Goal: Task Accomplishment & Management: Complete application form

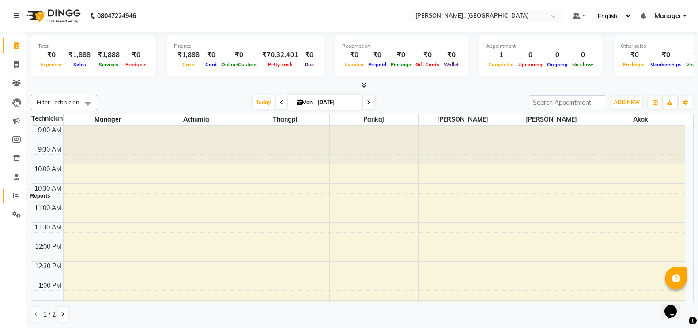
click at [14, 192] on icon at bounding box center [16, 195] width 7 height 7
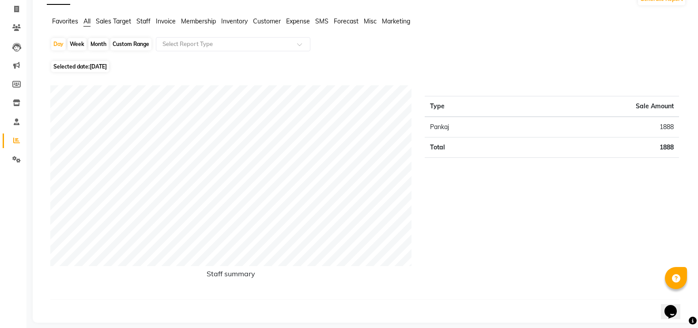
scroll to position [63, 0]
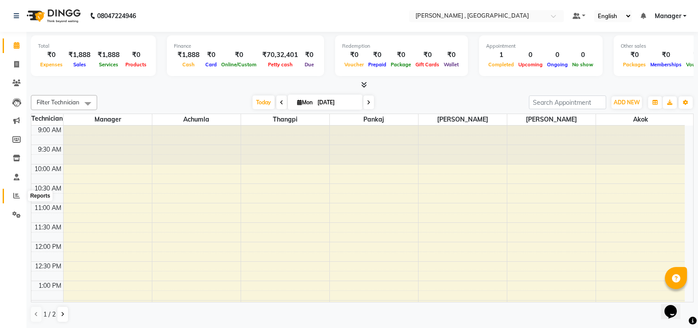
click at [15, 200] on span at bounding box center [16, 196] width 15 height 10
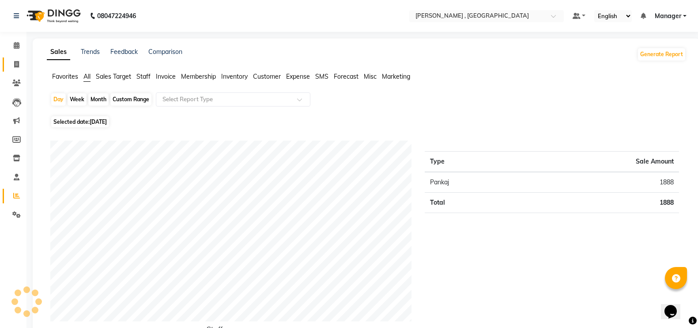
click at [14, 68] on span at bounding box center [16, 65] width 15 height 10
select select "service"
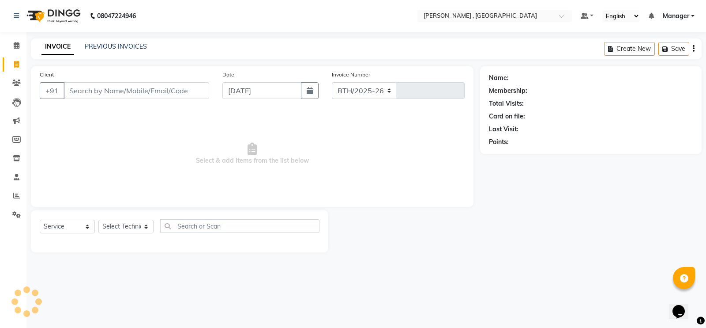
select select "4283"
type input "1751"
click at [132, 224] on select "Select Technician" at bounding box center [125, 226] width 55 height 14
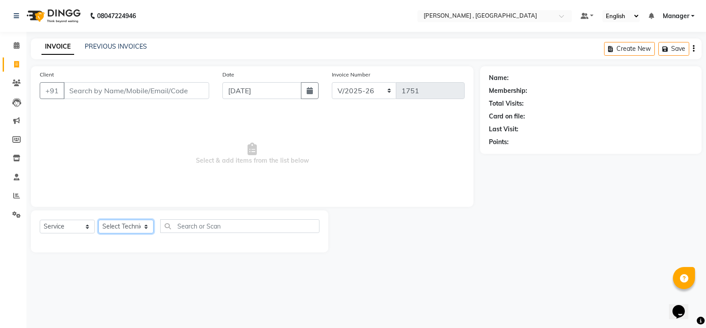
click at [132, 224] on select "Select Technician" at bounding box center [125, 226] width 55 height 14
click at [132, 224] on select "Select Technician [PERSON_NAME] [PERSON_NAME] Manager [PERSON_NAME] Thangpi [PE…" at bounding box center [125, 226] width 55 height 14
select select "23266"
click at [98, 219] on select "Select Technician [PERSON_NAME] [PERSON_NAME] Manager [PERSON_NAME] Thangpi [PE…" at bounding box center [125, 226] width 55 height 14
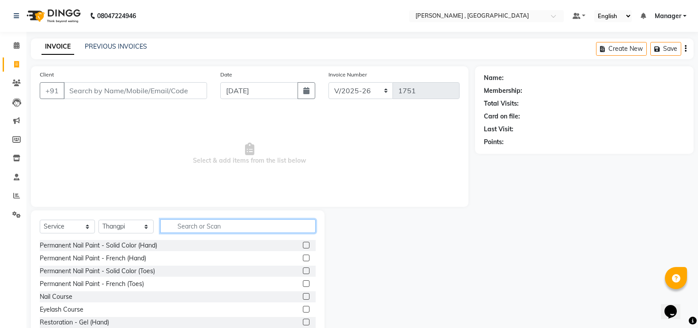
click at [196, 226] on input "text" at bounding box center [237, 226] width 155 height 14
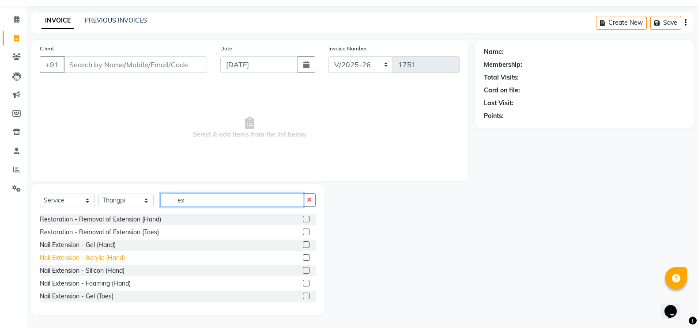
type input "ex"
click at [98, 258] on div "Nail Extension - Acrylic (Hand)" at bounding box center [82, 257] width 85 height 9
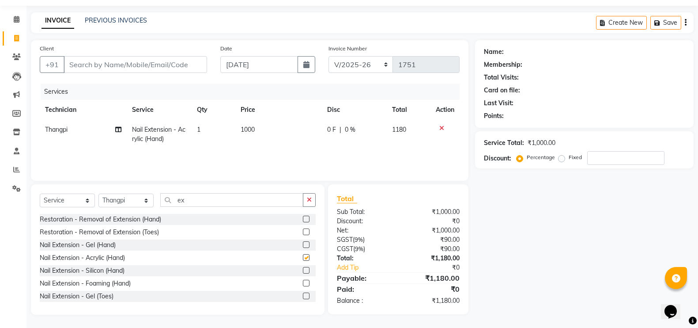
checkbox input "false"
click at [208, 202] on input "ex" at bounding box center [231, 200] width 143 height 14
type input "e"
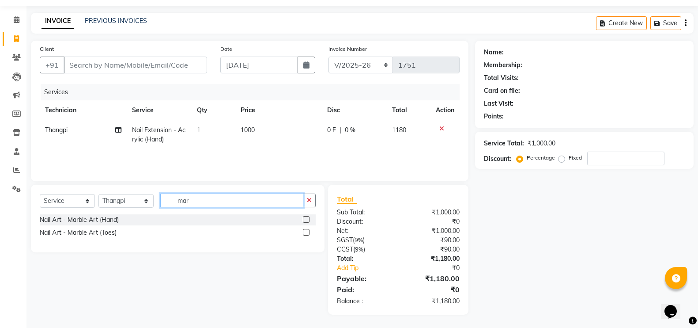
scroll to position [26, 0]
type input "mar"
click at [94, 220] on div "Nail Art - Marble Art (Hand)" at bounding box center [79, 219] width 79 height 9
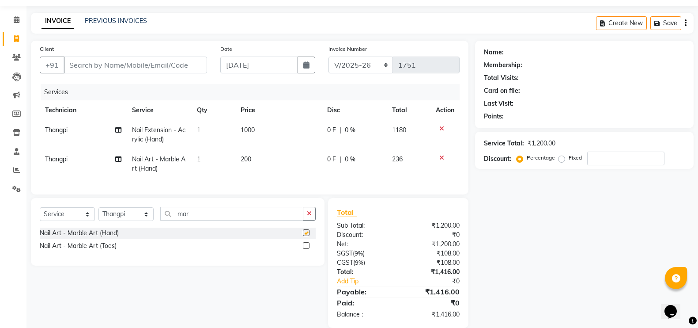
checkbox input "false"
click at [253, 154] on td "200" at bounding box center [278, 163] width 87 height 29
select select "23266"
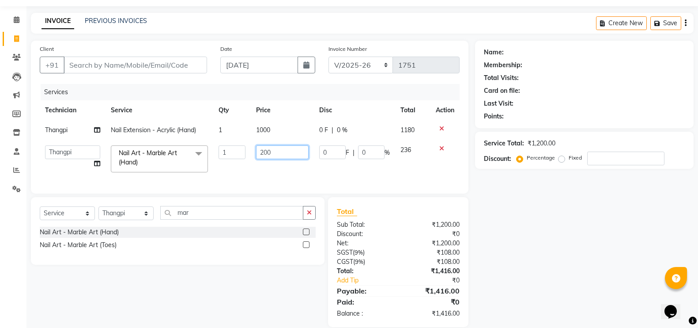
drag, startPoint x: 253, startPoint y: 154, endPoint x: 268, endPoint y: 151, distance: 15.2
click at [268, 151] on input "200" at bounding box center [282, 152] width 53 height 14
type input "2"
type input "230"
click at [262, 170] on td "230" at bounding box center [282, 159] width 63 height 38
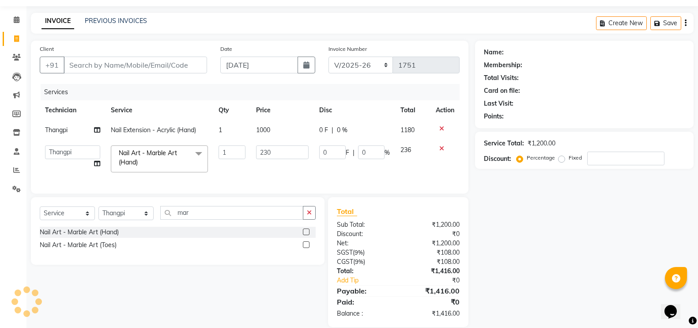
select select "23266"
click at [242, 159] on td "1" at bounding box center [232, 159] width 38 height 38
click at [240, 158] on tr "Achumla Akok [PERSON_NAME] Manager [PERSON_NAME] Thangpi [PERSON_NAME] Nail Art…" at bounding box center [250, 159] width 420 height 38
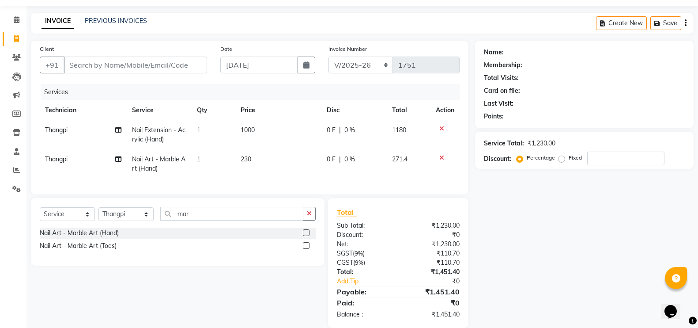
click at [232, 164] on td "1" at bounding box center [213, 163] width 43 height 29
select select "23266"
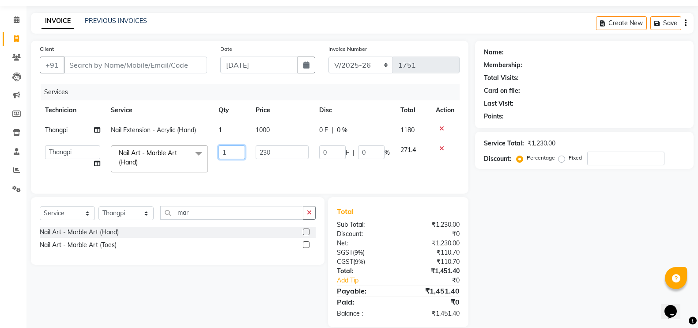
click at [235, 154] on input "1" at bounding box center [232, 152] width 27 height 14
type input "8"
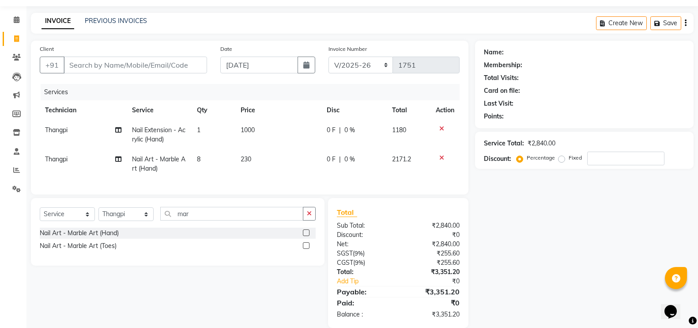
click at [237, 169] on tr "Thangpi Nail Art - Marble Art (Hand) 8 230 0 F | 0 % 2171.2" at bounding box center [250, 163] width 420 height 29
click at [83, 238] on div "Nail Art - Marble Art (Hand)" at bounding box center [79, 232] width 79 height 9
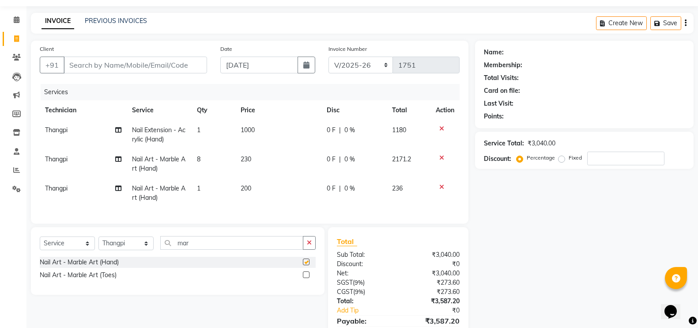
checkbox input "false"
click at [263, 179] on td "200" at bounding box center [278, 192] width 87 height 29
select select "23266"
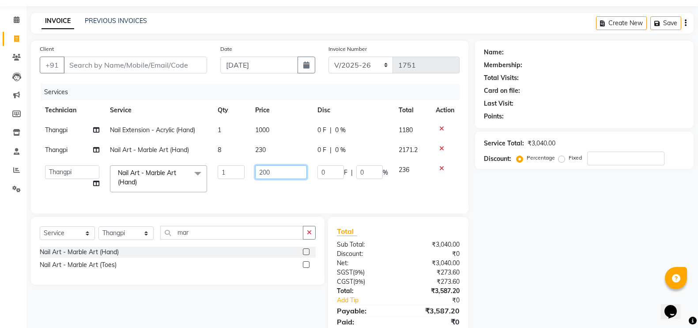
click at [280, 170] on input "200" at bounding box center [281, 172] width 52 height 14
type input "280"
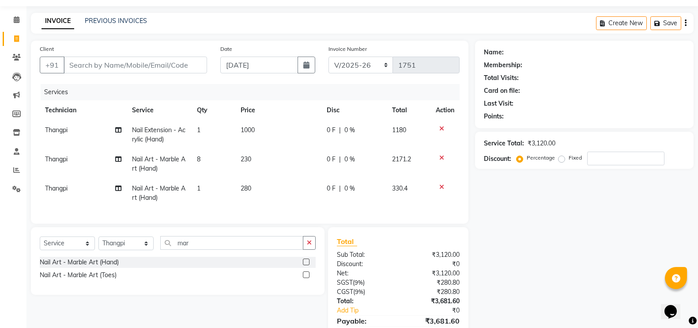
click at [248, 185] on tr "Thangpi Nail Art - Marble Art (Hand) 1 280 0 F | 0 % 330.4" at bounding box center [250, 192] width 420 height 29
click at [235, 185] on td "280" at bounding box center [278, 192] width 87 height 29
select select "23266"
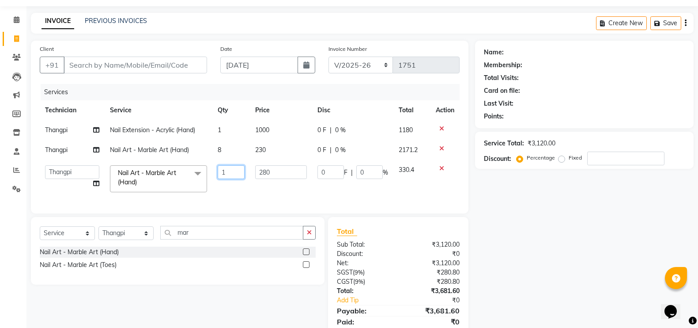
click at [232, 181] on td "1" at bounding box center [230, 179] width 37 height 38
type input "2"
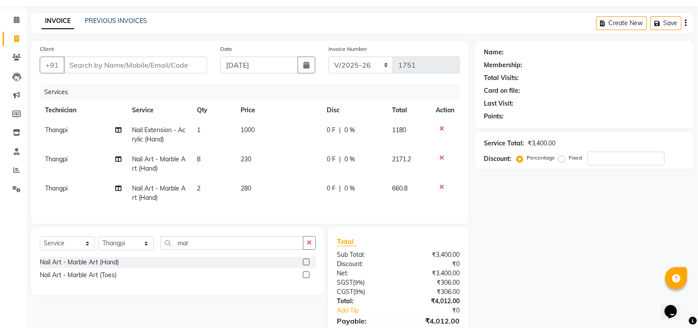
click at [216, 203] on div "Services Technician Service Qty Price Disc Total Action Thangpi Nail Extension …" at bounding box center [250, 149] width 420 height 131
click at [165, 63] on input "Client" at bounding box center [136, 65] width 144 height 17
type input "l"
type input "0"
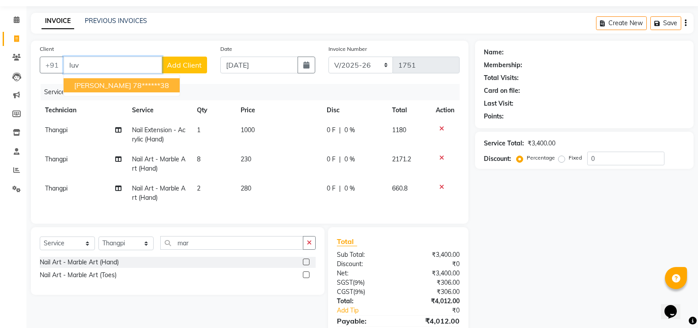
click at [133, 86] on ngb-highlight "78******38" at bounding box center [151, 85] width 36 height 9
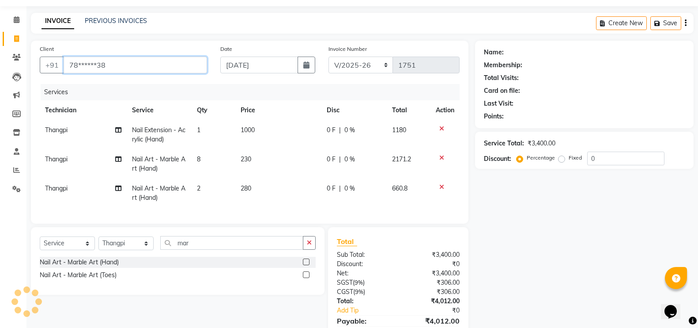
type input "78******38"
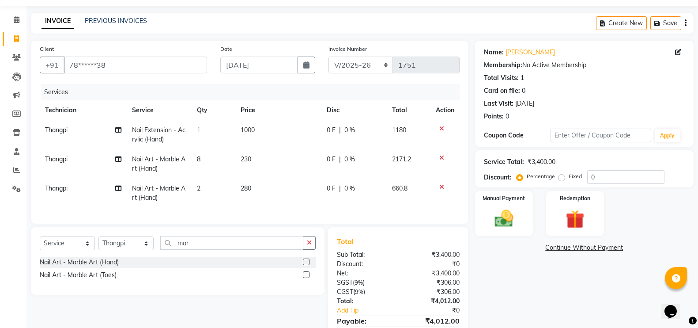
scroll to position [76, 0]
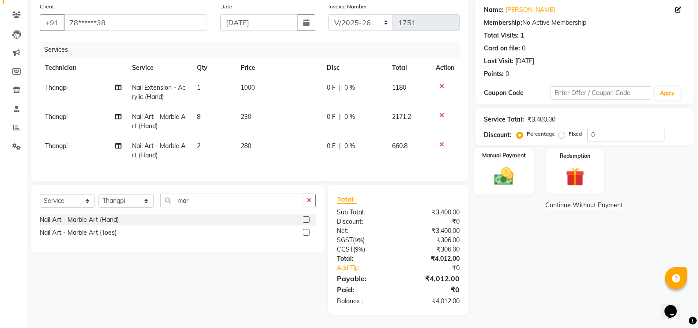
click at [505, 165] on img at bounding box center [503, 176] width 31 height 22
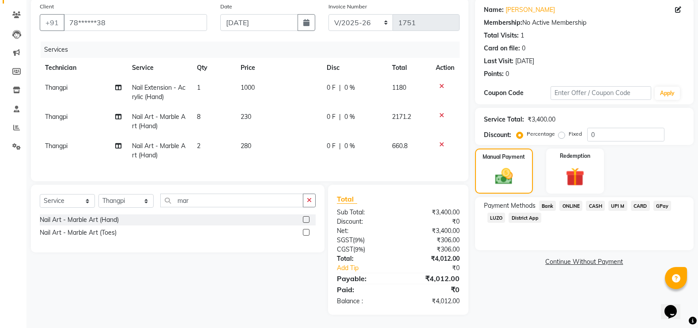
click at [256, 120] on td "230" at bounding box center [278, 121] width 87 height 29
select select "23266"
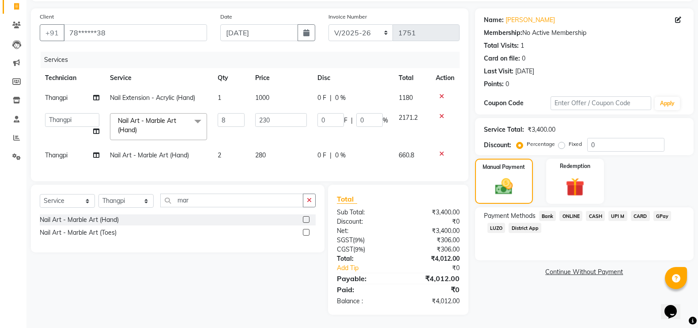
scroll to position [66, 0]
click at [276, 114] on input "230" at bounding box center [281, 120] width 52 height 14
type input "2"
type input "230"
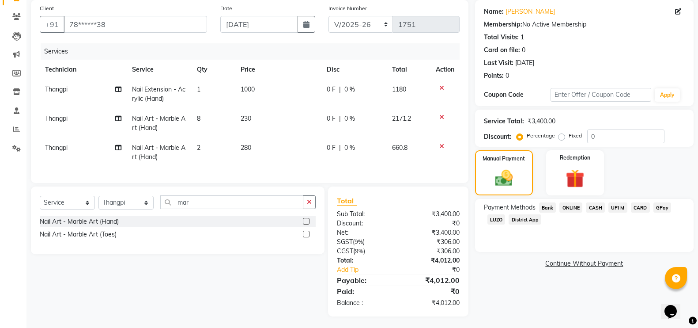
click at [502, 283] on div "Name: [PERSON_NAME] Membership: No Active Membership Total Visits: 1 Card on fi…" at bounding box center [587, 158] width 225 height 316
click at [596, 210] on span "CASH" at bounding box center [595, 207] width 19 height 10
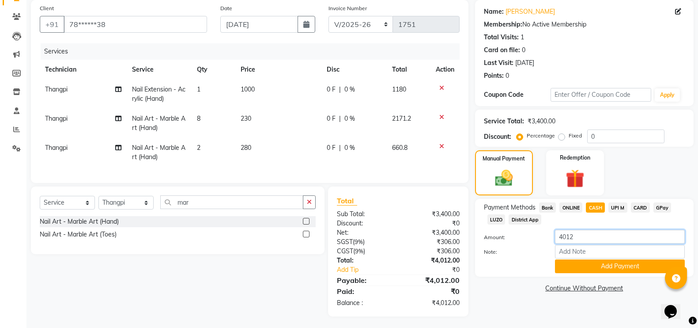
click at [596, 232] on input "4012" at bounding box center [620, 237] width 130 height 14
type input "4000"
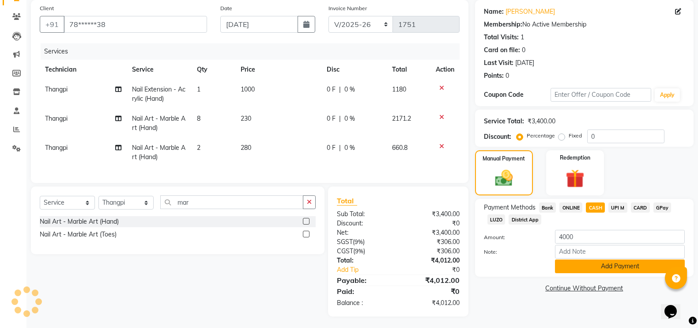
click at [583, 264] on button "Add Payment" at bounding box center [620, 266] width 130 height 14
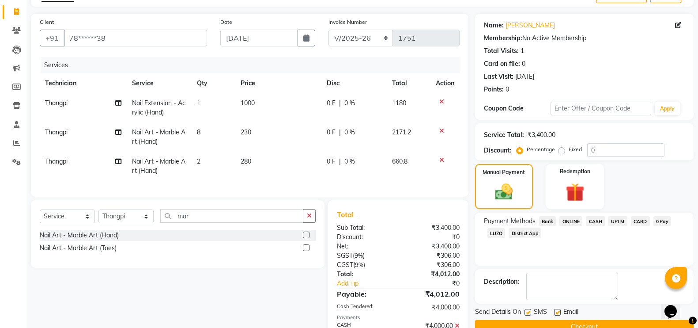
scroll to position [108, 0]
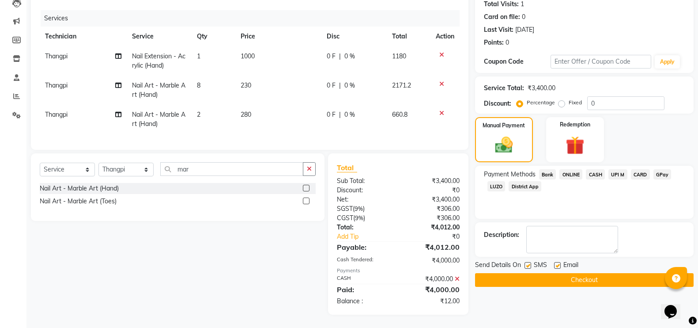
click at [511, 273] on button "Checkout" at bounding box center [584, 280] width 219 height 14
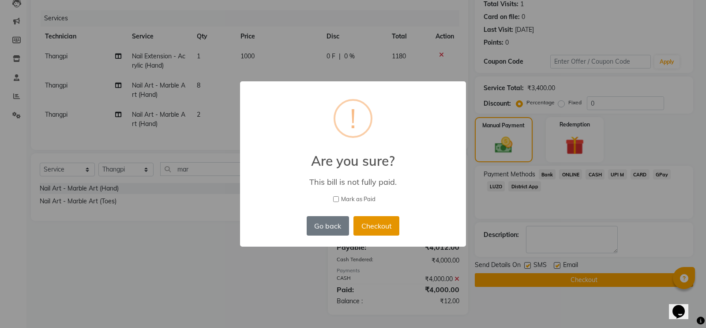
click at [375, 223] on button "Checkout" at bounding box center [377, 225] width 46 height 19
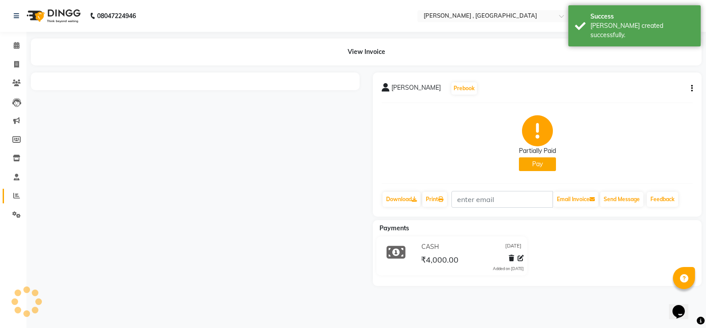
click at [17, 196] on icon at bounding box center [16, 195] width 7 height 7
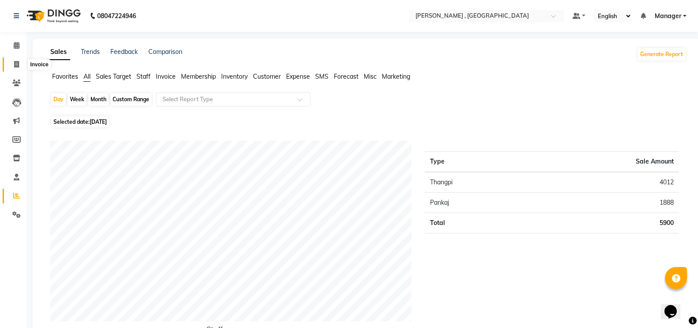
click at [15, 64] on icon at bounding box center [16, 64] width 5 height 7
select select "service"
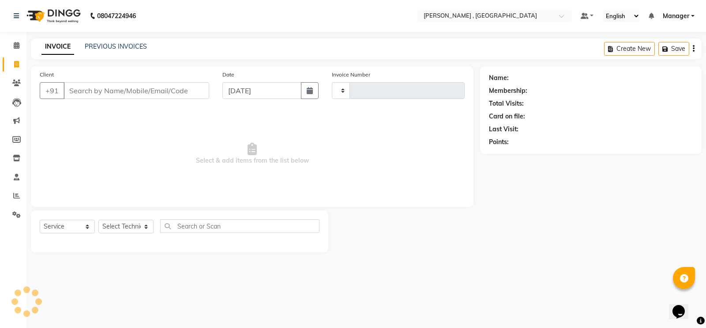
type input "1752"
select select "4283"
click at [151, 84] on input "Client" at bounding box center [137, 90] width 146 height 17
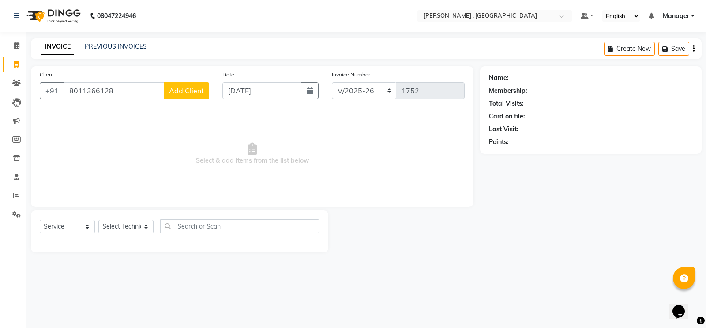
type input "8011366128"
click at [186, 87] on span "Add Client" at bounding box center [186, 90] width 35 height 9
select select "21"
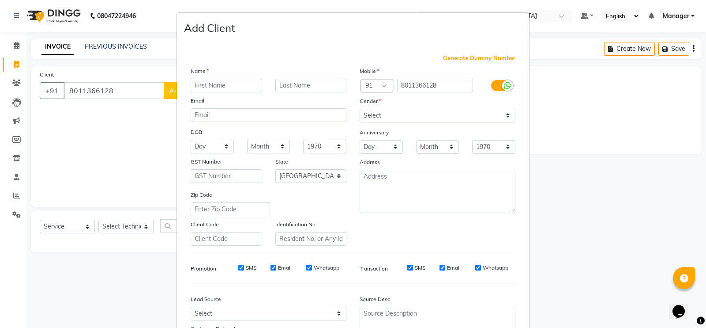
click at [223, 83] on input "text" at bounding box center [227, 86] width 72 height 14
type input "Dimdi"
click at [410, 116] on select "Select [DEMOGRAPHIC_DATA] [DEMOGRAPHIC_DATA] Other Prefer Not To Say" at bounding box center [438, 116] width 156 height 14
select select "[DEMOGRAPHIC_DATA]"
click at [360, 109] on select "Select [DEMOGRAPHIC_DATA] [DEMOGRAPHIC_DATA] Other Prefer Not To Say" at bounding box center [438, 116] width 156 height 14
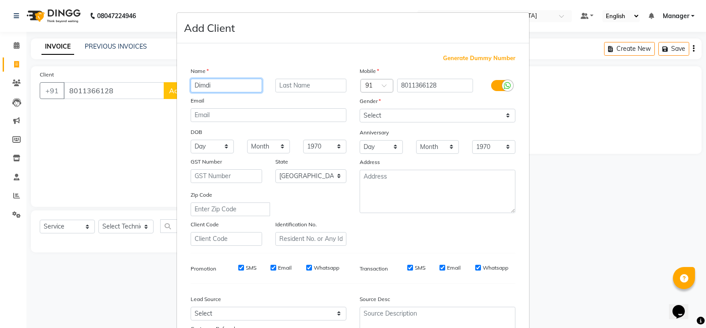
click at [243, 87] on input "Dimdi" at bounding box center [227, 86] width 72 height 14
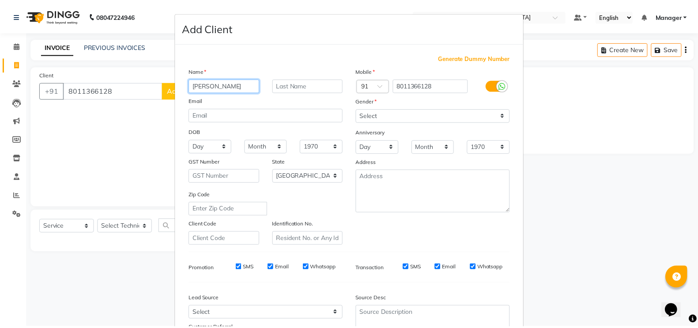
scroll to position [80, 0]
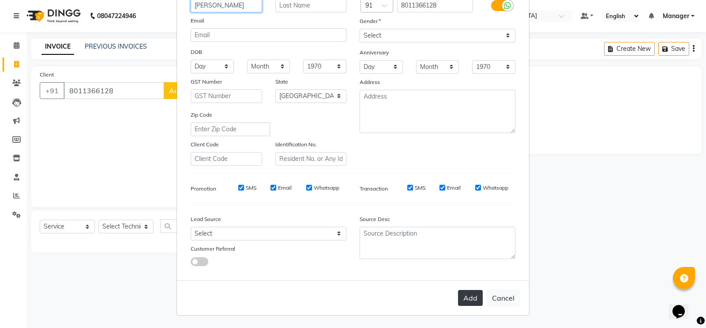
type input "[PERSON_NAME]"
click at [467, 302] on button "Add" at bounding box center [470, 298] width 25 height 16
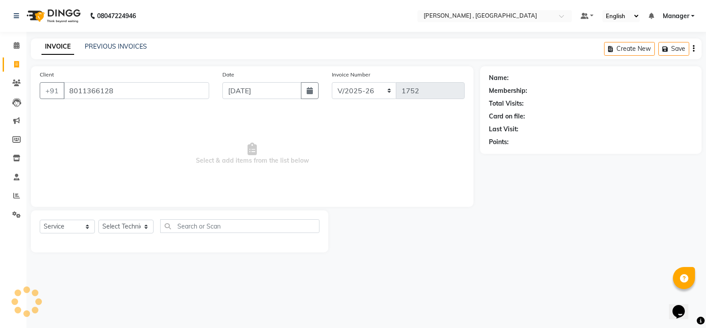
type input "80******28"
select select
select select "null"
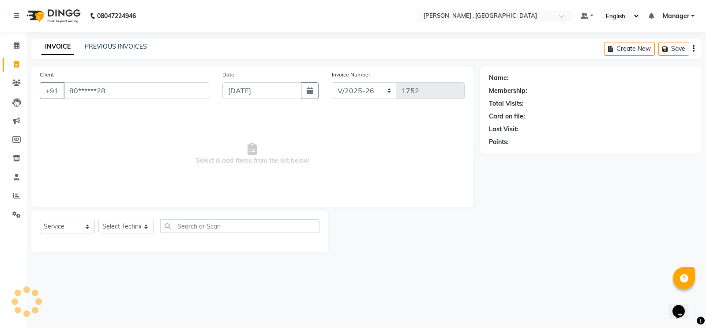
select select
checkbox input "false"
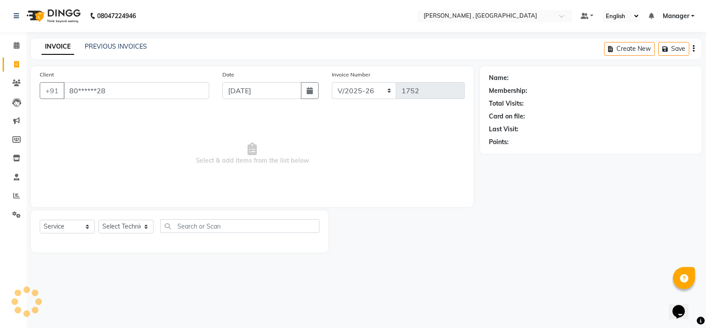
checkbox input "false"
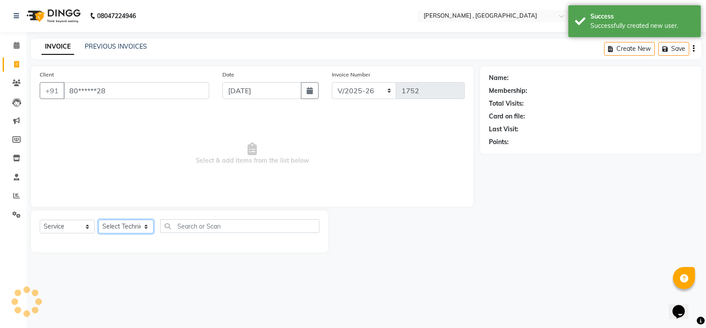
click at [138, 227] on select "Select Technician [PERSON_NAME] [PERSON_NAME] Manager [PERSON_NAME] Thangpi [PE…" at bounding box center [125, 226] width 55 height 14
select select "1: Object"
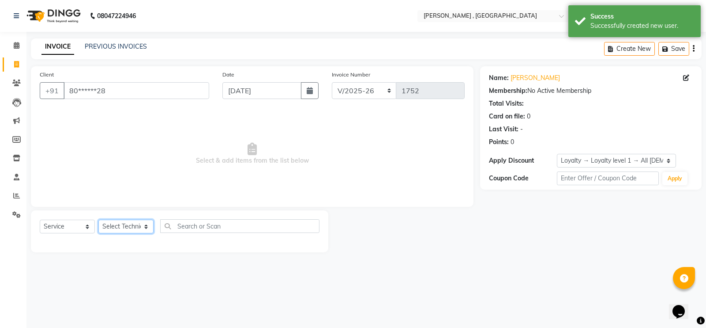
select select "35418"
click at [98, 219] on select "Select Technician [PERSON_NAME] [PERSON_NAME] Manager [PERSON_NAME] Thangpi [PE…" at bounding box center [125, 226] width 55 height 14
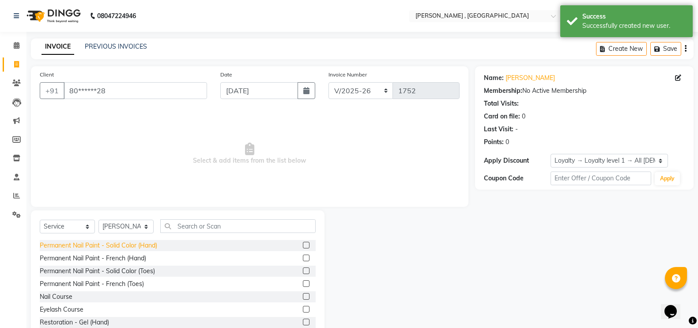
click at [127, 245] on div "Permanent Nail Paint - Solid Color (Hand)" at bounding box center [98, 245] width 117 height 9
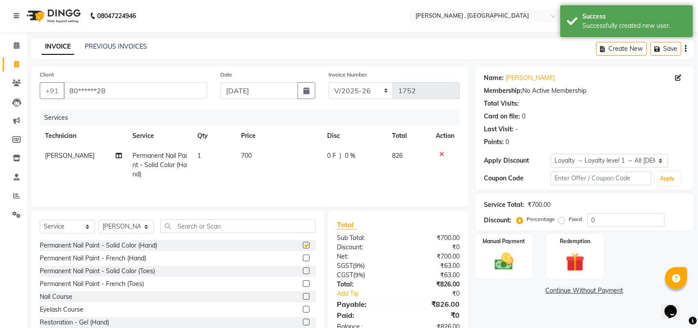
checkbox input "false"
click at [262, 160] on td "700" at bounding box center [279, 165] width 86 height 38
select select "35418"
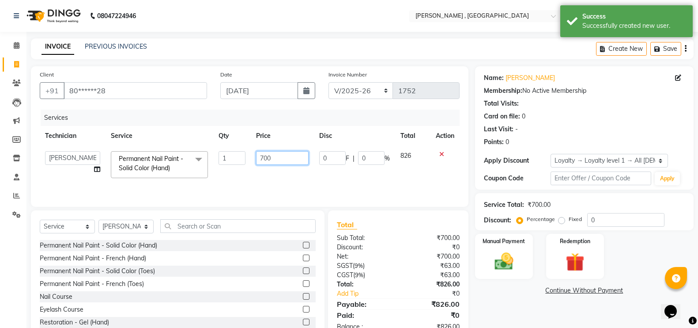
click at [279, 149] on td "700" at bounding box center [282, 165] width 63 height 38
type input "7"
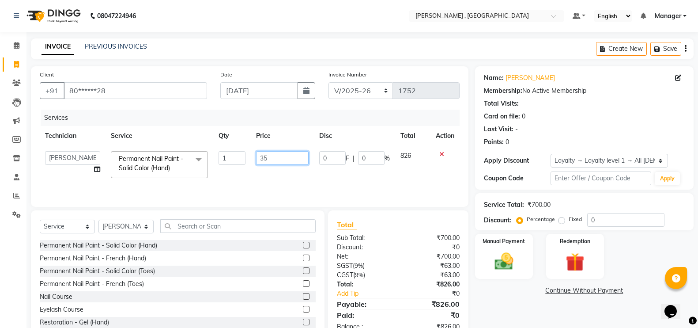
type input "350"
click at [269, 183] on td "350" at bounding box center [282, 165] width 63 height 38
select select "35418"
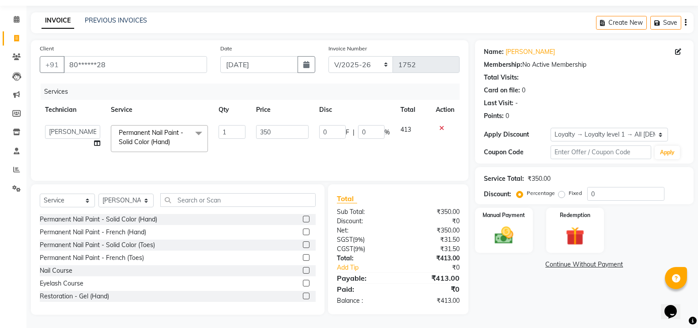
scroll to position [27, 0]
click at [505, 229] on img at bounding box center [503, 235] width 31 height 22
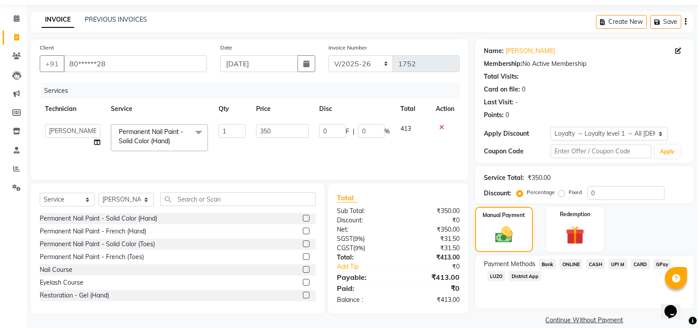
scroll to position [39, 0]
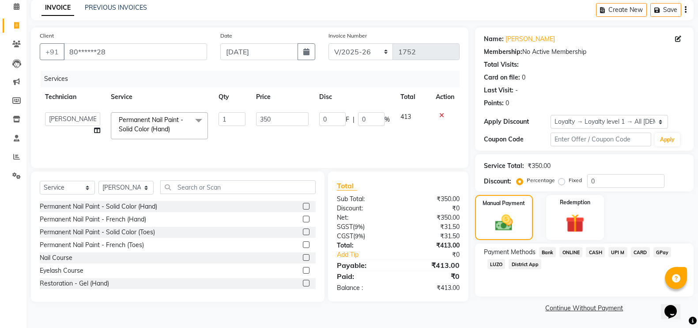
click at [662, 250] on span "GPay" at bounding box center [662, 252] width 18 height 10
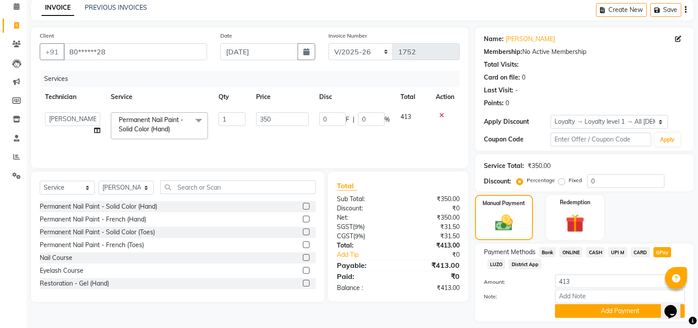
scroll to position [64, 0]
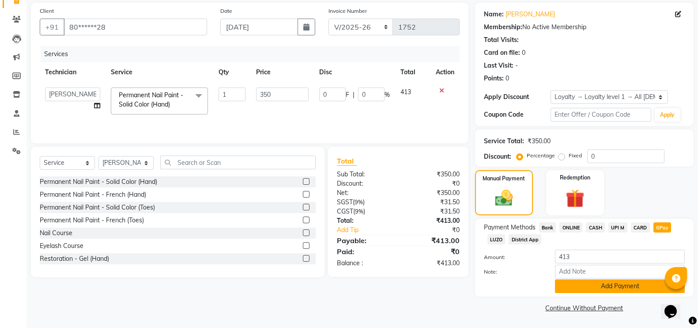
click at [593, 284] on button "Add Payment" at bounding box center [620, 286] width 130 height 14
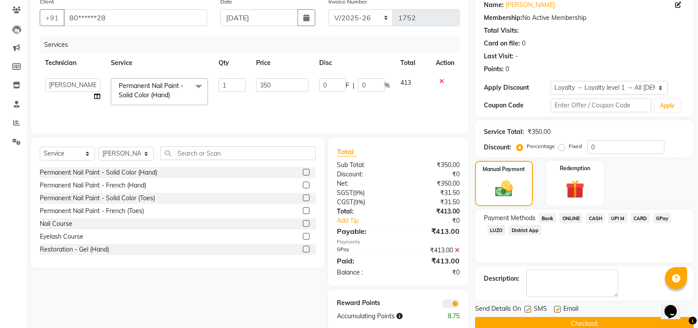
scroll to position [89, 0]
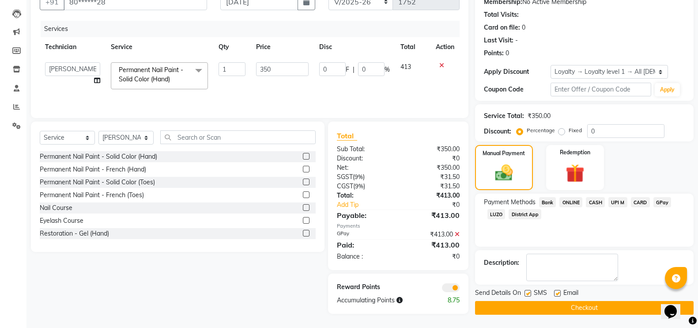
click at [554, 310] on button "Checkout" at bounding box center [584, 308] width 219 height 14
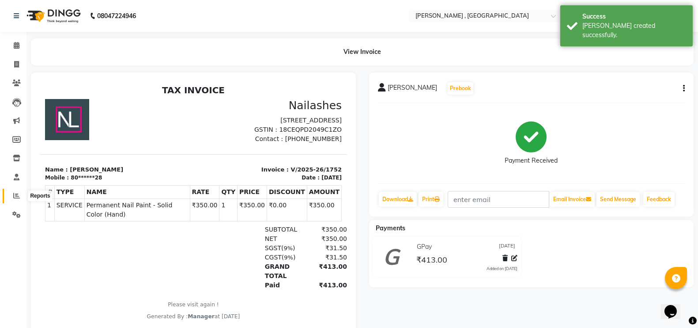
click at [15, 195] on icon at bounding box center [16, 195] width 7 height 7
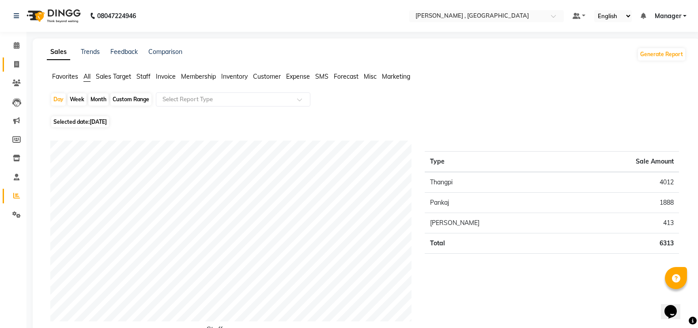
click at [13, 57] on link "Invoice" at bounding box center [13, 64] width 21 height 15
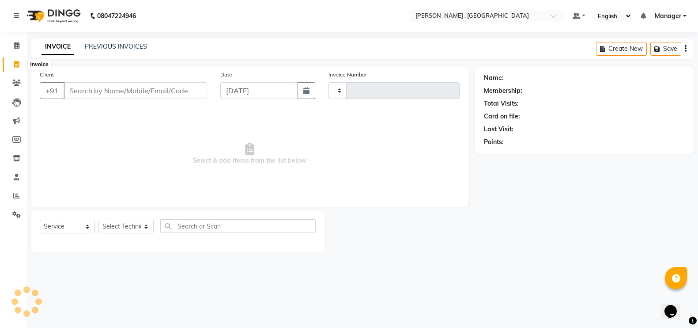
click at [14, 67] on icon at bounding box center [16, 64] width 5 height 7
select select "service"
type input "1753"
select select "4283"
click at [18, 195] on icon at bounding box center [16, 195] width 7 height 7
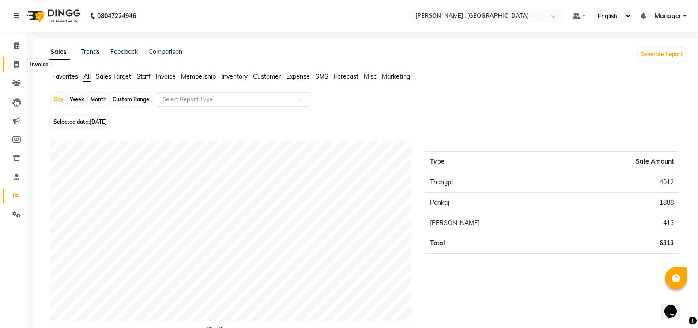
click at [15, 64] on icon at bounding box center [16, 64] width 5 height 7
select select "service"
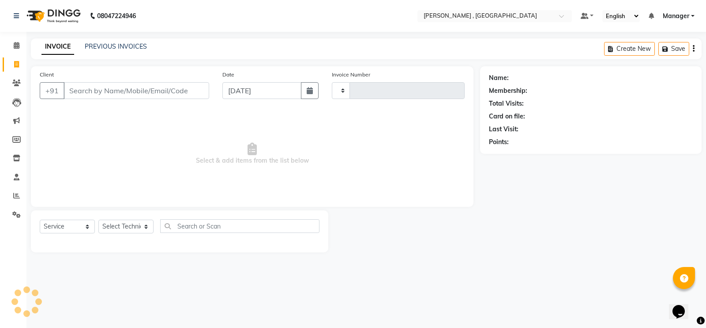
type input "1753"
select select "4283"
click at [14, 188] on li "Reports" at bounding box center [13, 195] width 26 height 19
click at [13, 201] on link "Reports" at bounding box center [13, 196] width 21 height 15
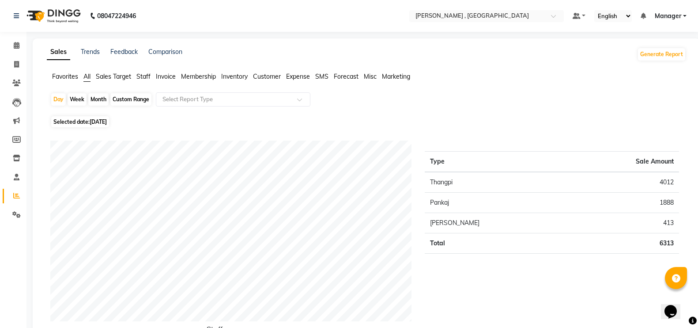
click at [94, 99] on div "Month" at bounding box center [98, 99] width 20 height 12
select select "9"
select select "2025"
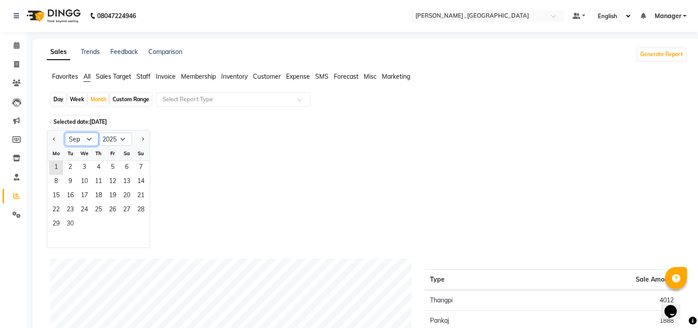
click at [76, 140] on select "Jan Feb Mar Apr May Jun [DATE] Aug Sep Oct Nov Dec" at bounding box center [82, 138] width 34 height 13
select select "8"
click at [65, 132] on select "Jan Feb Mar Apr May Jun [DATE] Aug Sep Oct Nov Dec" at bounding box center [82, 138] width 34 height 13
click at [98, 187] on span "7" at bounding box center [98, 182] width 14 height 14
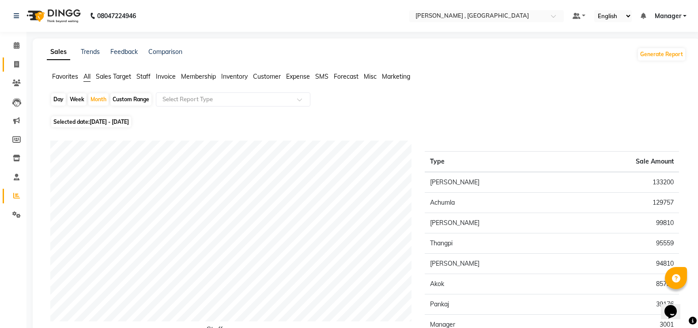
click at [15, 64] on icon at bounding box center [16, 64] width 5 height 7
select select "4283"
select select "service"
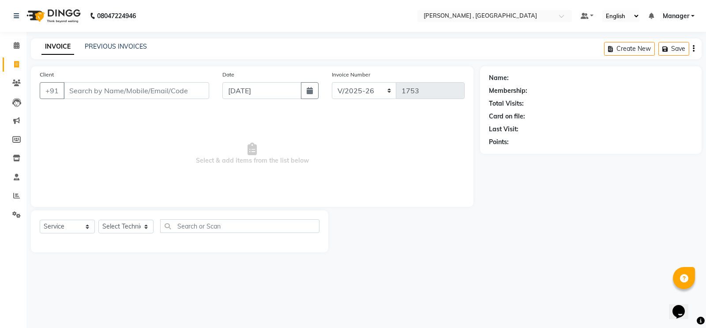
type input "'"
click at [19, 197] on icon at bounding box center [16, 195] width 7 height 7
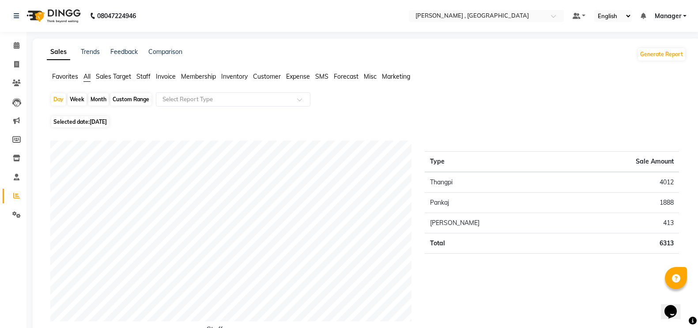
click at [16, 57] on li "Invoice" at bounding box center [13, 64] width 26 height 19
click at [15, 64] on icon at bounding box center [16, 64] width 5 height 7
select select "service"
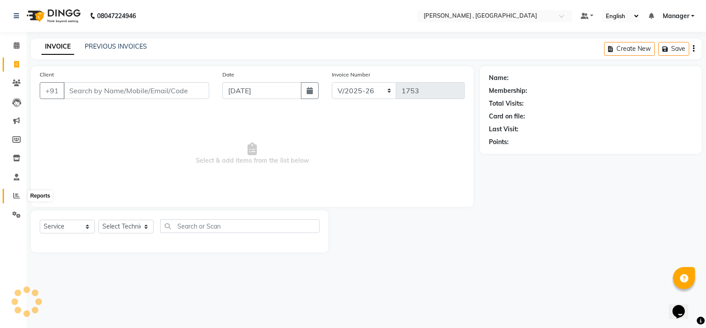
click at [15, 198] on icon at bounding box center [16, 195] width 7 height 7
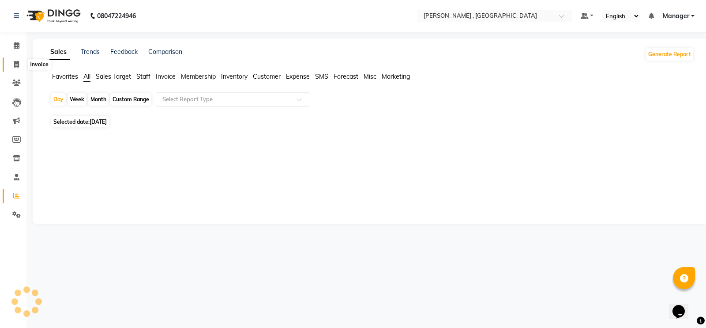
click at [21, 64] on span at bounding box center [16, 65] width 15 height 10
select select "service"
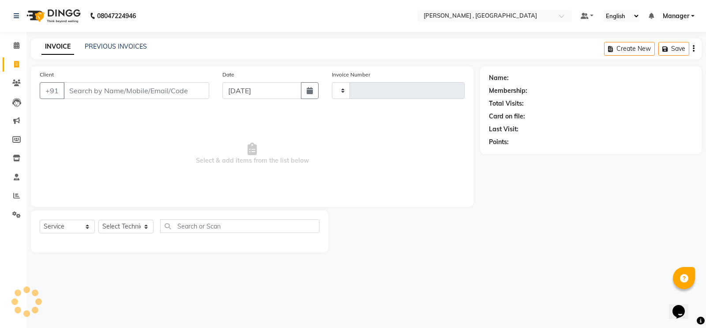
type input "1753"
select select "4283"
click at [22, 192] on span at bounding box center [16, 196] width 15 height 10
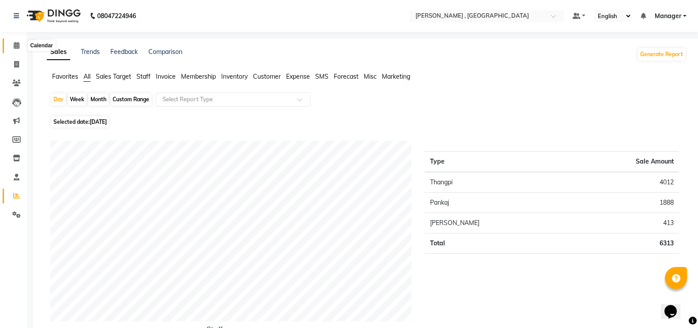
click at [16, 46] on icon at bounding box center [17, 45] width 6 height 7
